Goal: Information Seeking & Learning: Learn about a topic

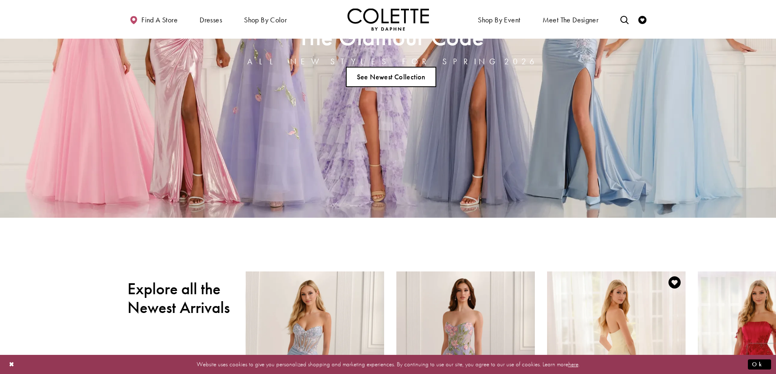
scroll to position [41, 0]
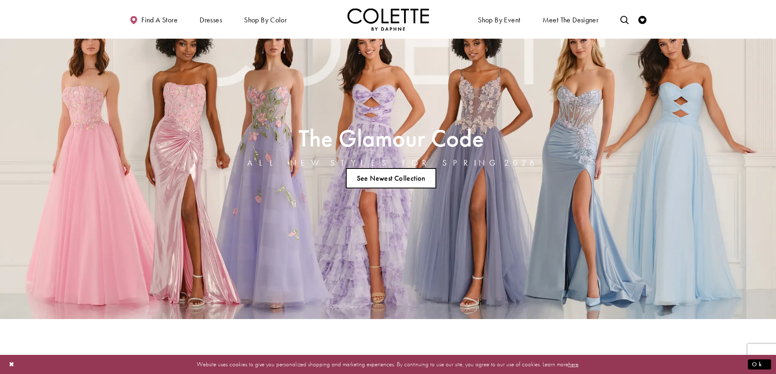
click at [421, 180] on link "See Newest Collection" at bounding box center [391, 178] width 90 height 20
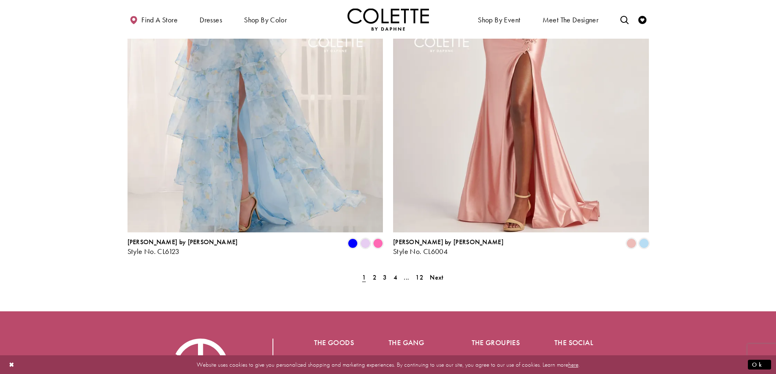
scroll to position [1589, 0]
click at [374, 273] on span "2" at bounding box center [375, 277] width 4 height 9
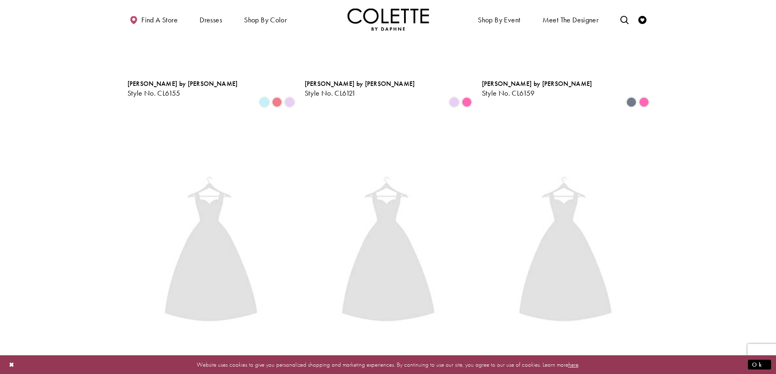
scroll to position [209, 0]
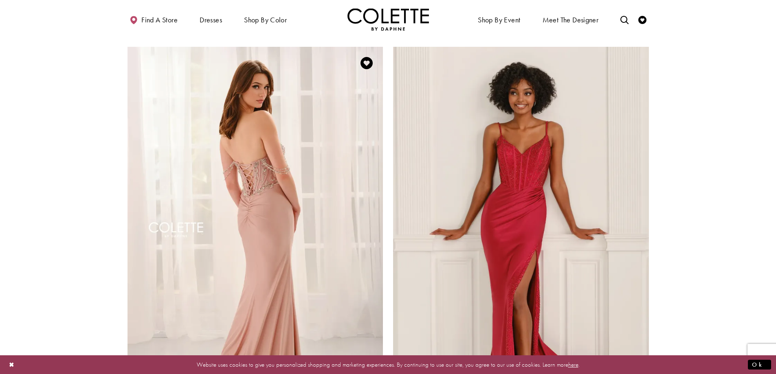
scroll to position [1594, 0]
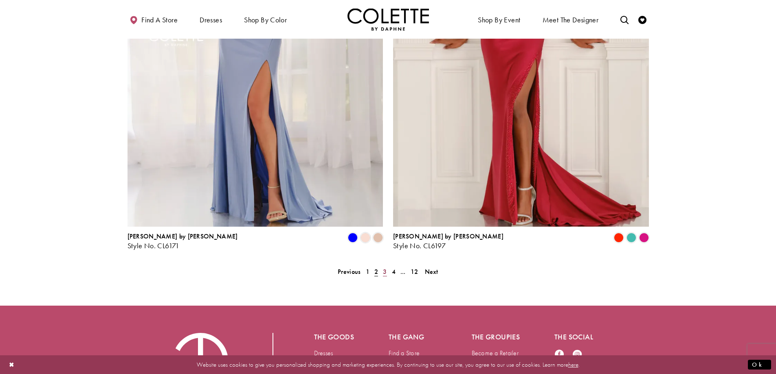
click at [381, 266] on link "3" at bounding box center [385, 272] width 9 height 12
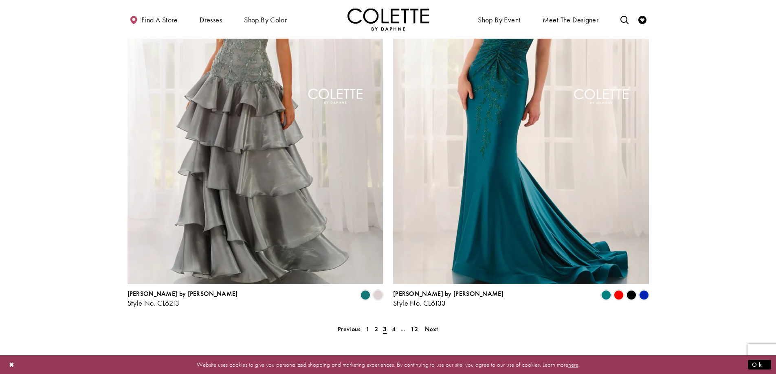
scroll to position [1635, 0]
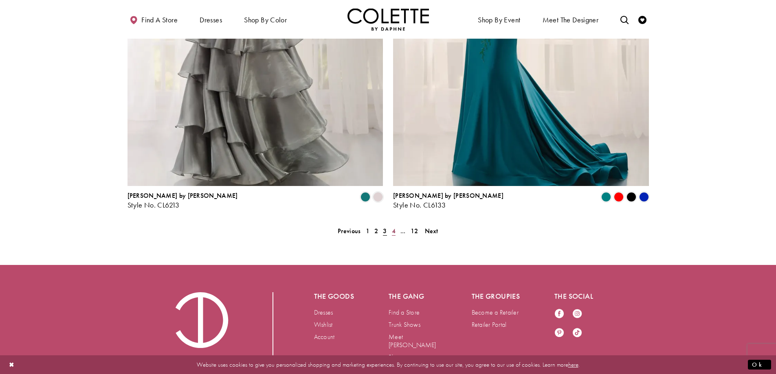
click at [395, 227] on span "4" at bounding box center [394, 231] width 4 height 9
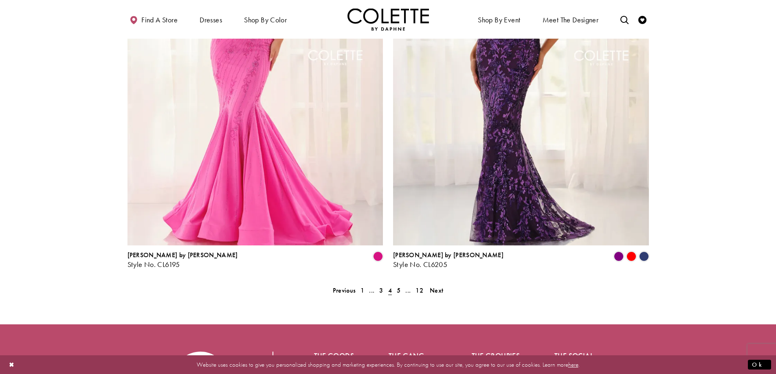
scroll to position [1594, 0]
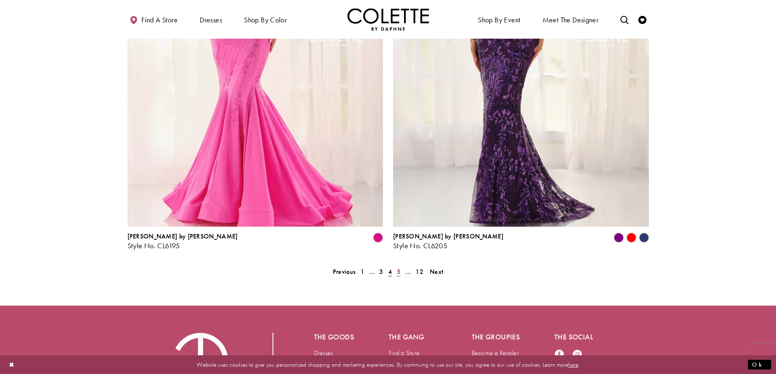
click at [399, 268] on span "5" at bounding box center [399, 272] width 4 height 9
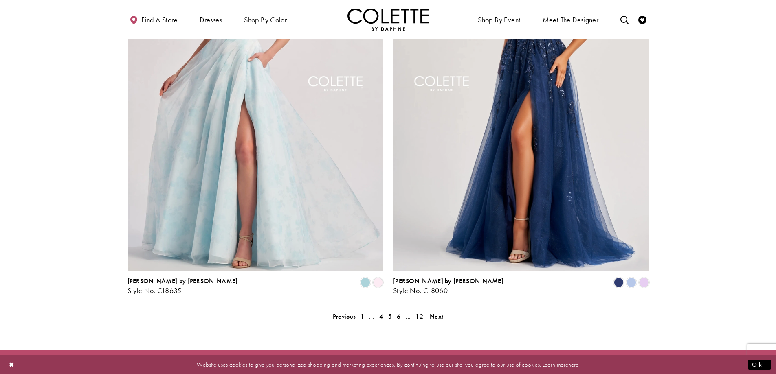
scroll to position [1553, 0]
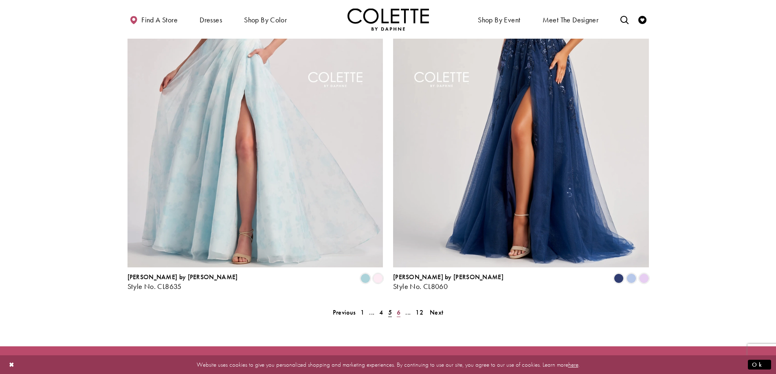
click at [398, 308] on span "6" at bounding box center [399, 312] width 4 height 9
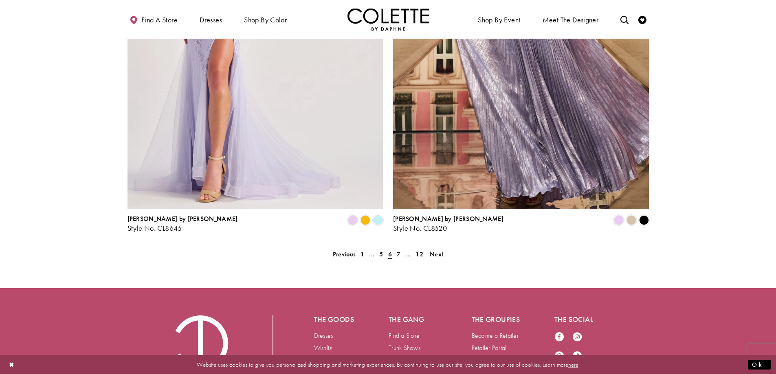
scroll to position [1656, 0]
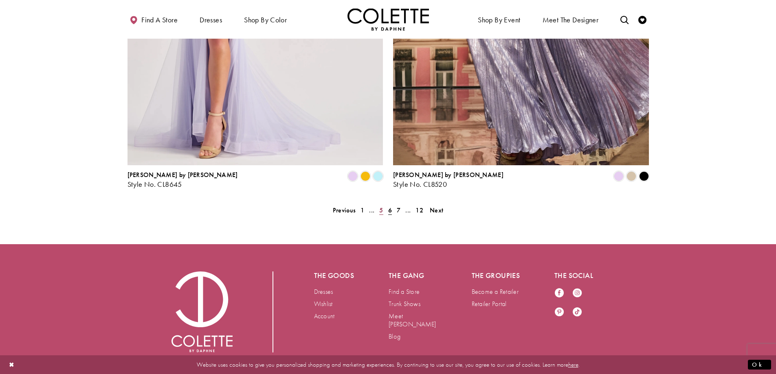
click at [379, 206] on span "5" at bounding box center [381, 210] width 4 height 9
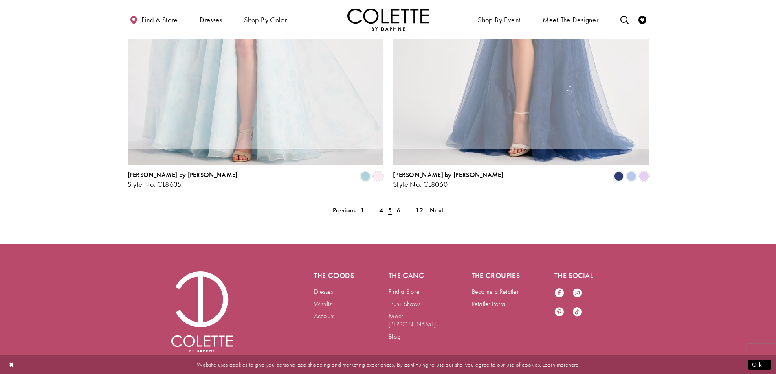
scroll to position [209, 0]
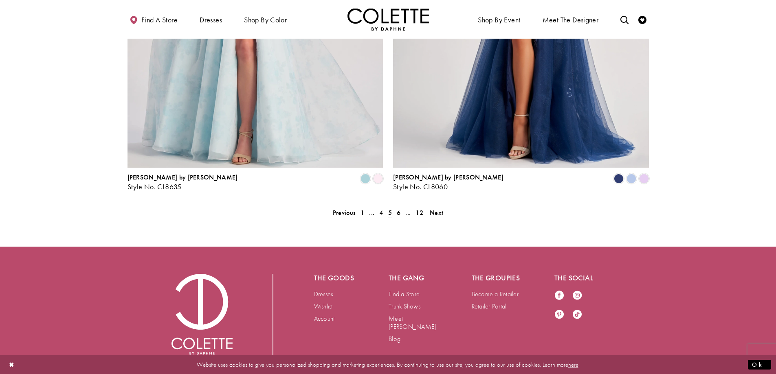
scroll to position [1656, 0]
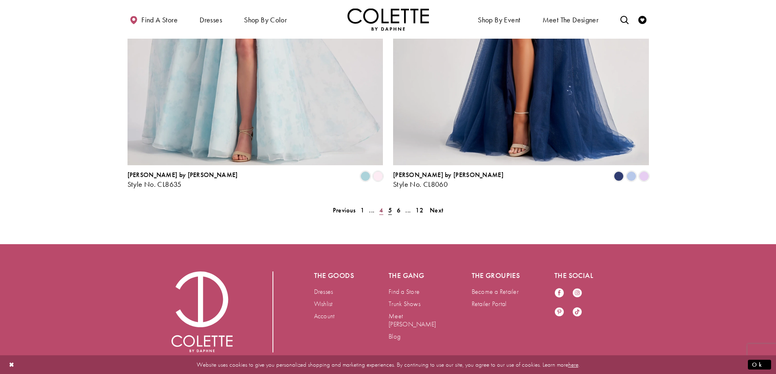
click at [384, 205] on link "4" at bounding box center [381, 211] width 9 height 12
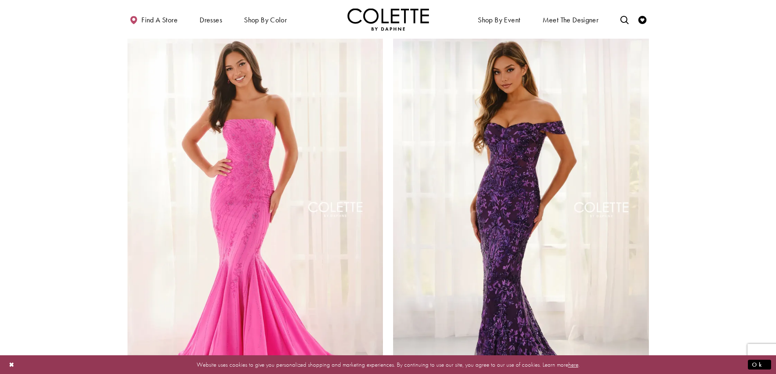
scroll to position [1594, 0]
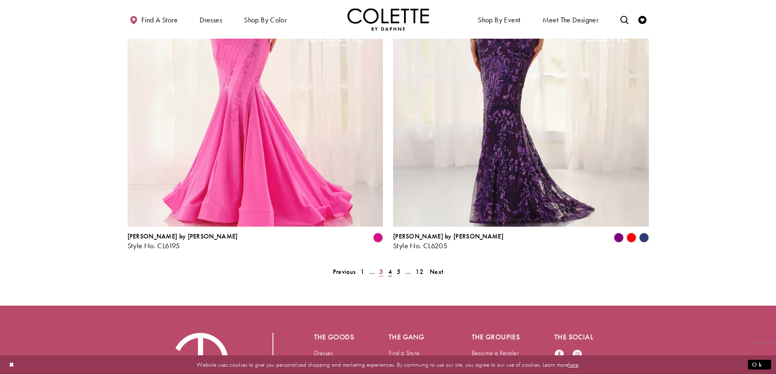
click at [381, 268] on span "3" at bounding box center [381, 272] width 4 height 9
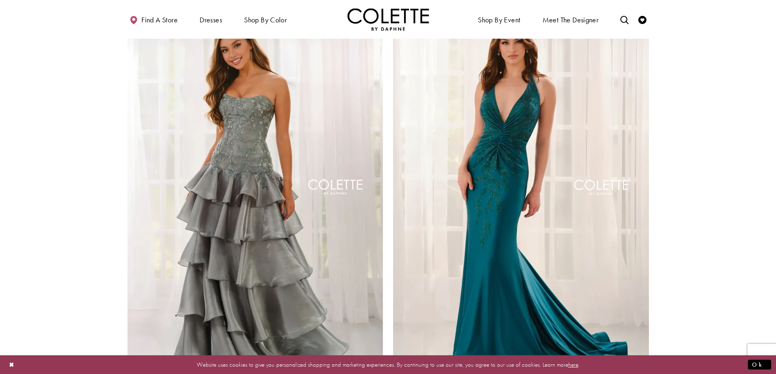
scroll to position [1513, 0]
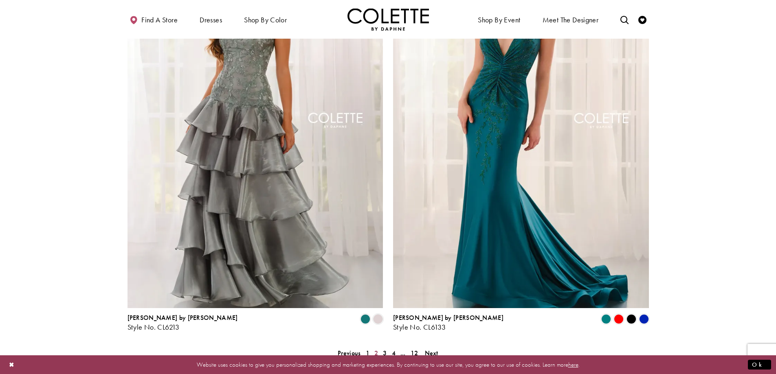
click at [377, 349] on span "2" at bounding box center [376, 353] width 4 height 9
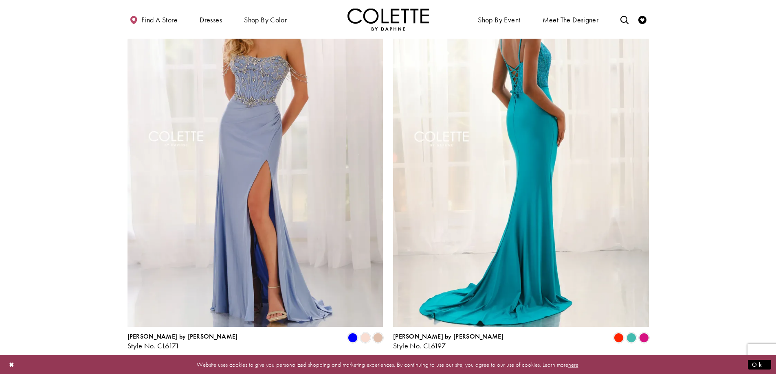
scroll to position [1635, 0]
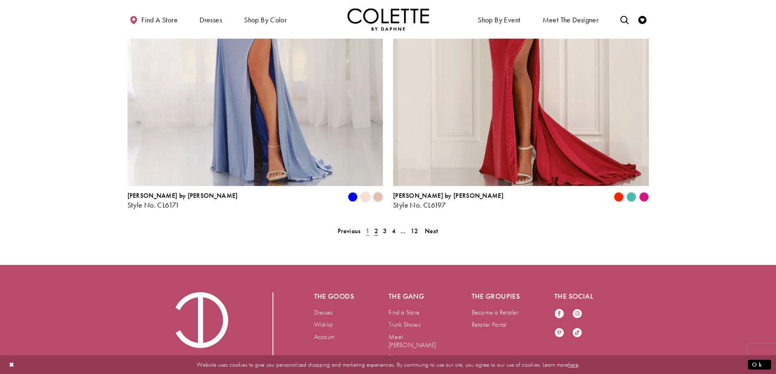
click at [367, 227] on span "1" at bounding box center [368, 231] width 4 height 9
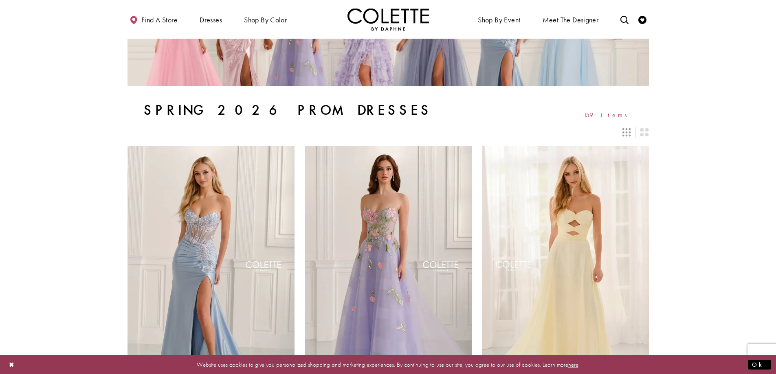
scroll to position [87, 0]
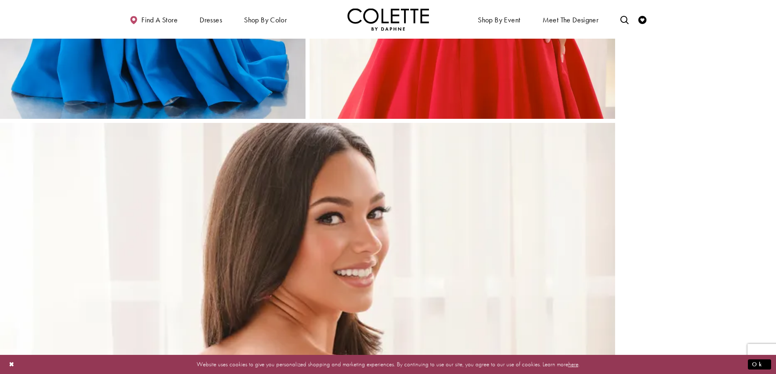
scroll to position [1344, 0]
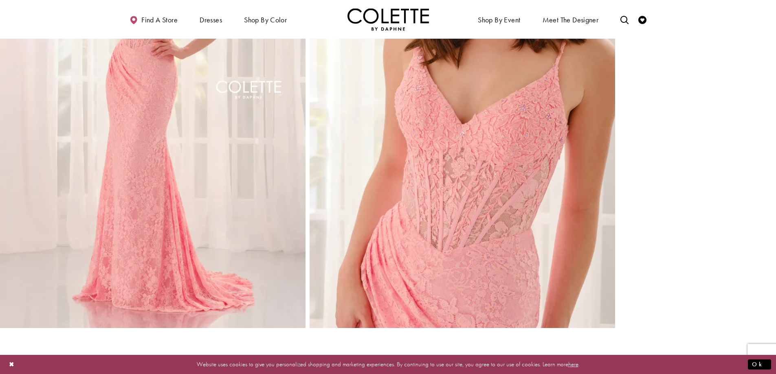
scroll to position [1100, 0]
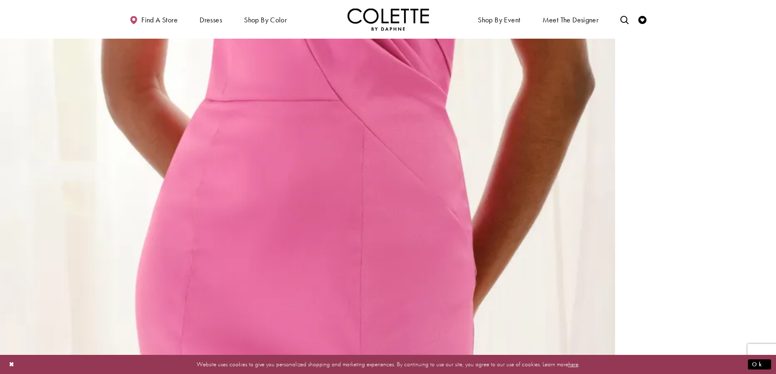
scroll to position [1385, 0]
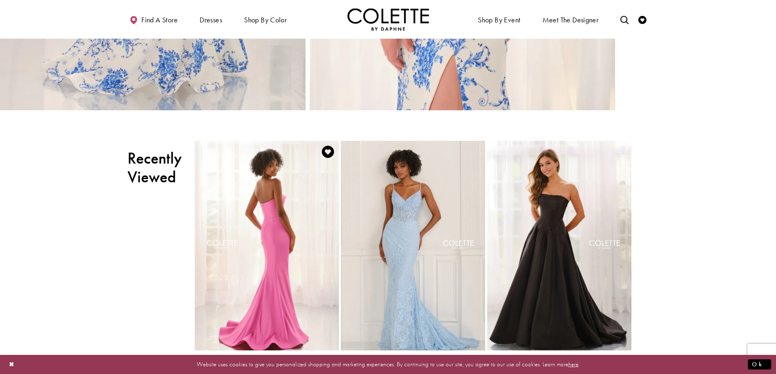
scroll to position [937, 0]
